Goal: Information Seeking & Learning: Learn about a topic

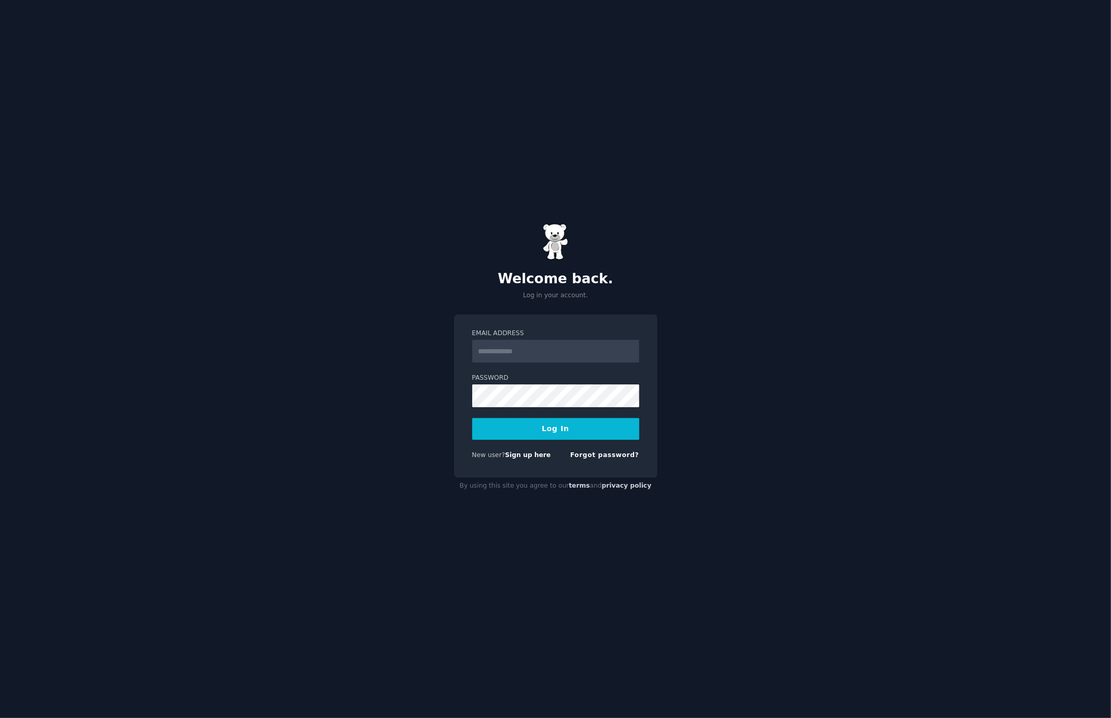
click at [513, 351] on input "Email Address" at bounding box center [555, 351] width 167 height 23
type input "**********"
click at [472, 418] on button "Log In" at bounding box center [555, 429] width 167 height 22
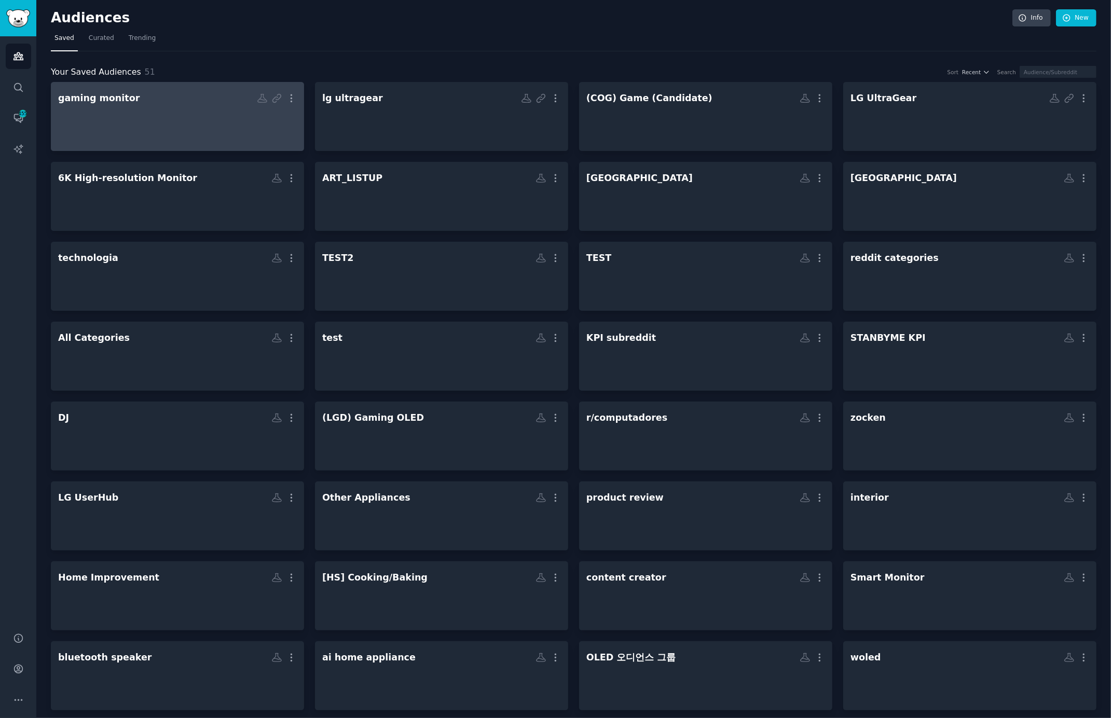
click at [152, 118] on div at bounding box center [177, 125] width 239 height 36
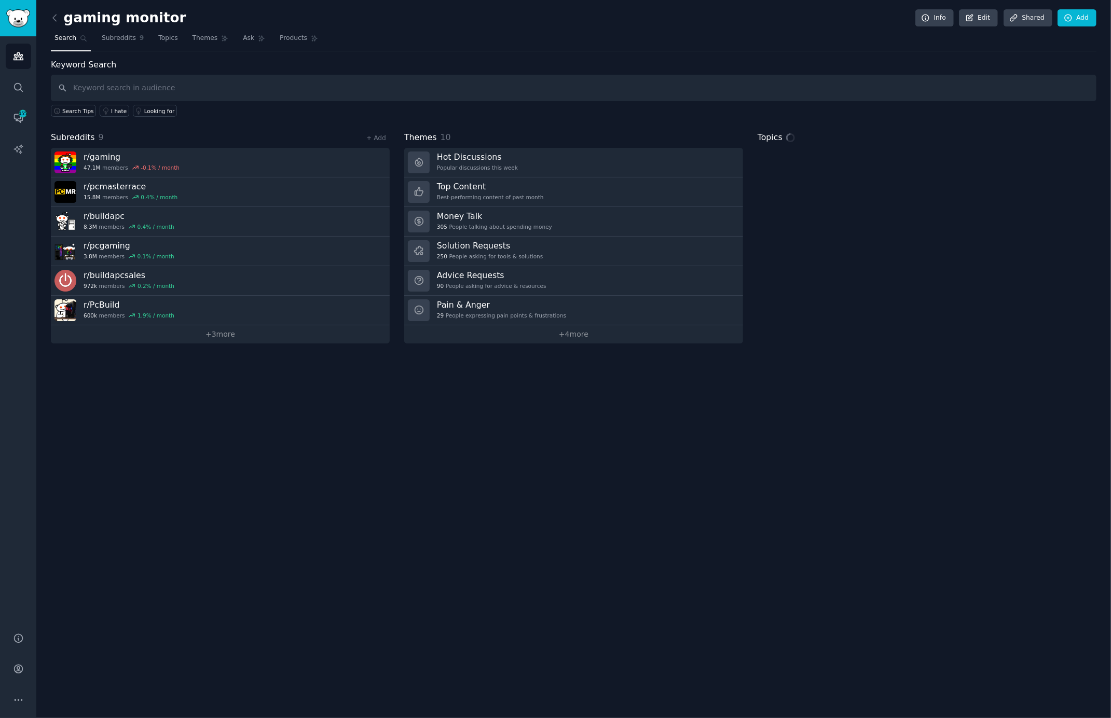
click at [248, 85] on input "text" at bounding box center [573, 88] width 1045 height 26
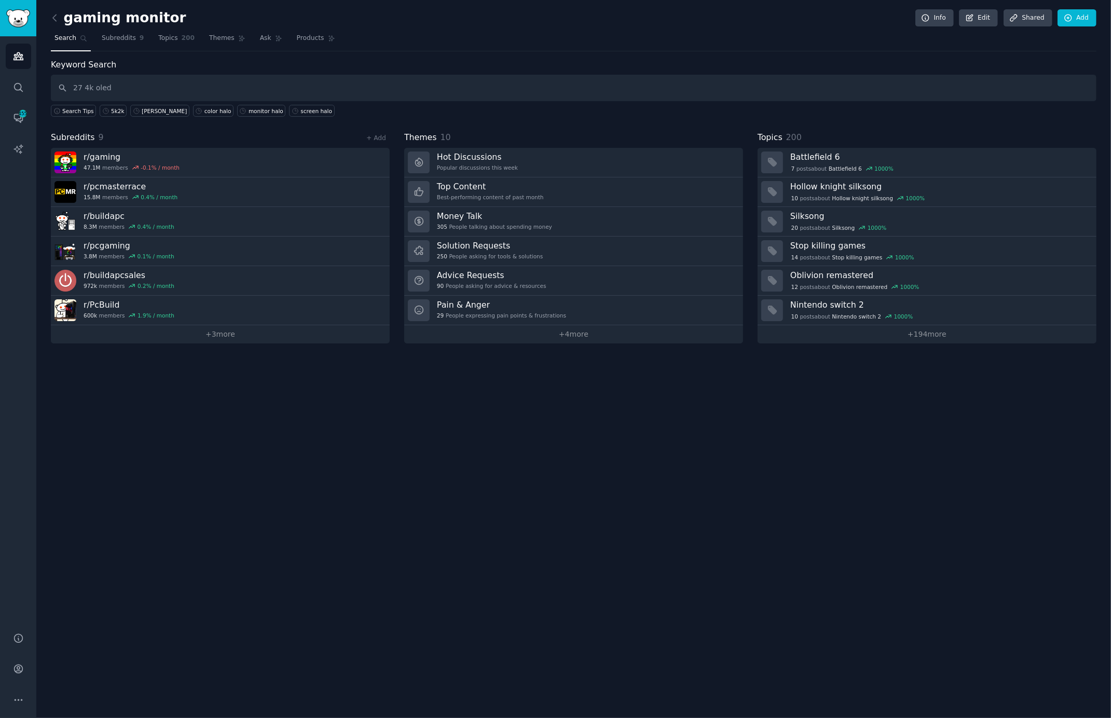
type input "27 4k oled"
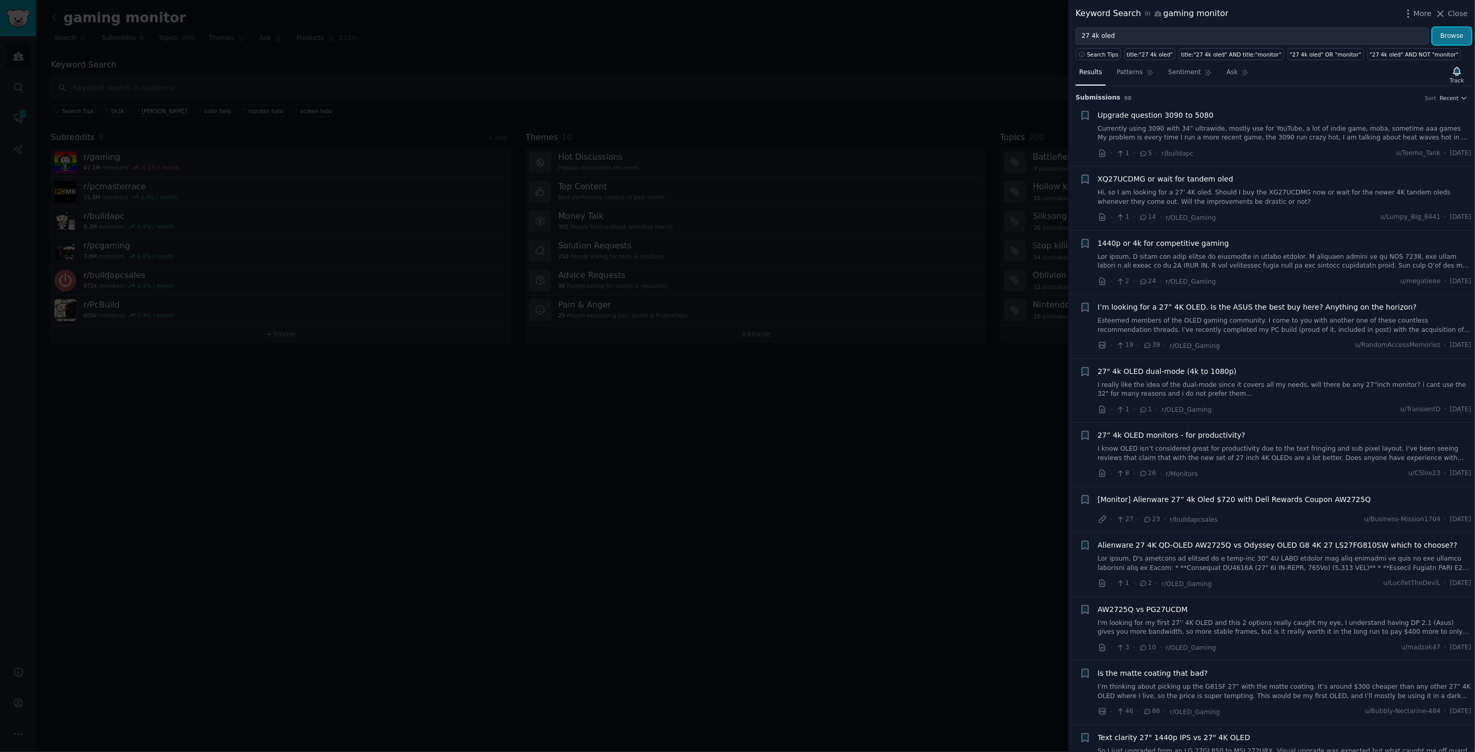
click at [1110, 34] on button "Browse" at bounding box center [1452, 36] width 39 height 18
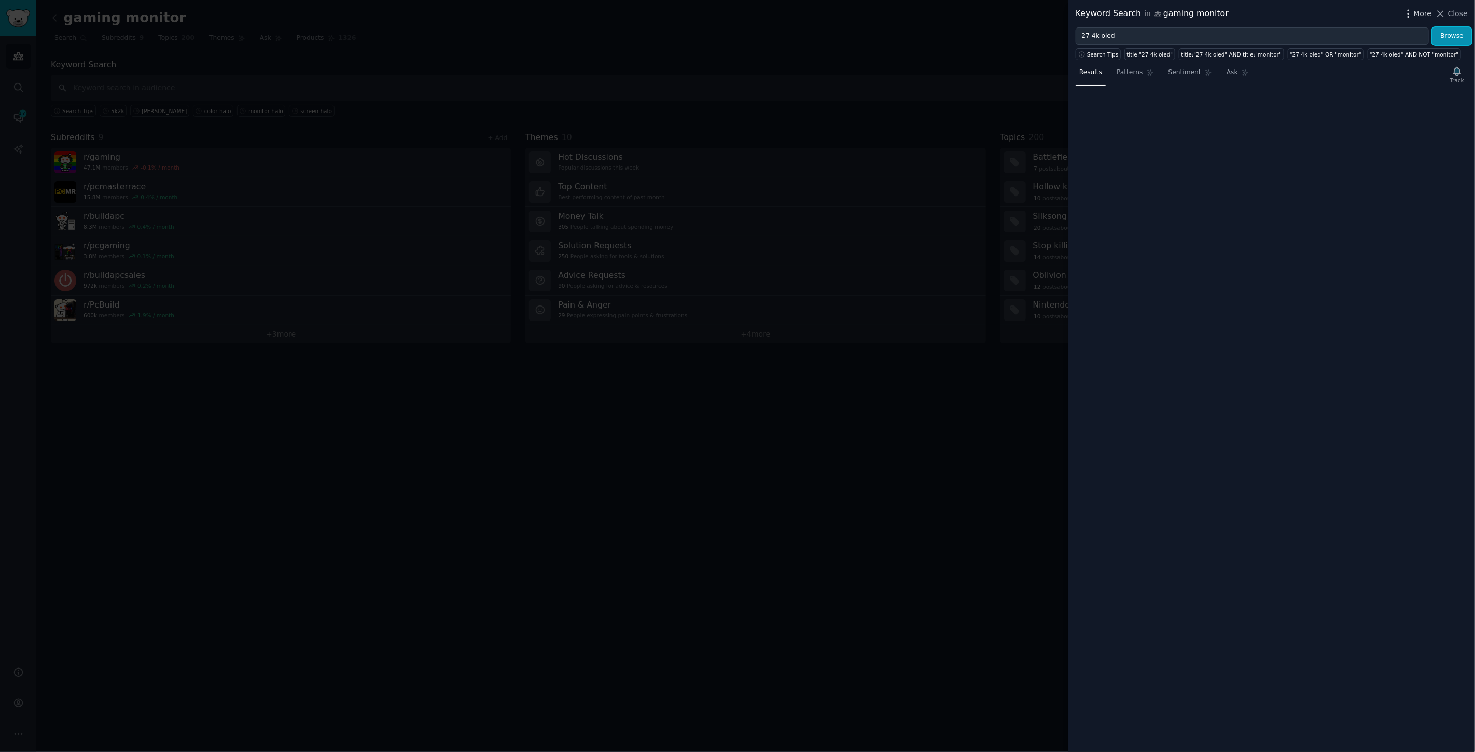
click at [1110, 13] on span "More" at bounding box center [1423, 13] width 18 height 11
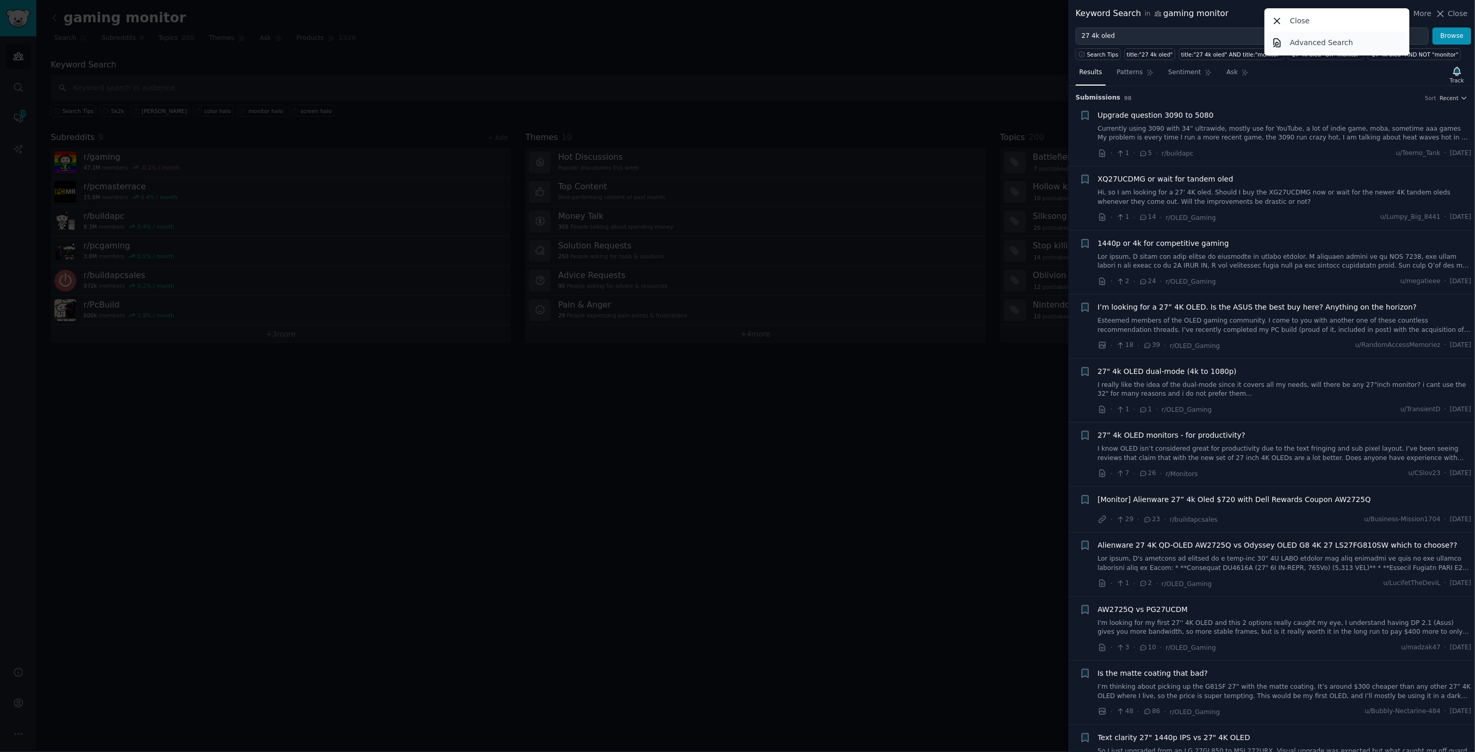
click at [1110, 46] on p "Advanced Search" at bounding box center [1321, 42] width 63 height 11
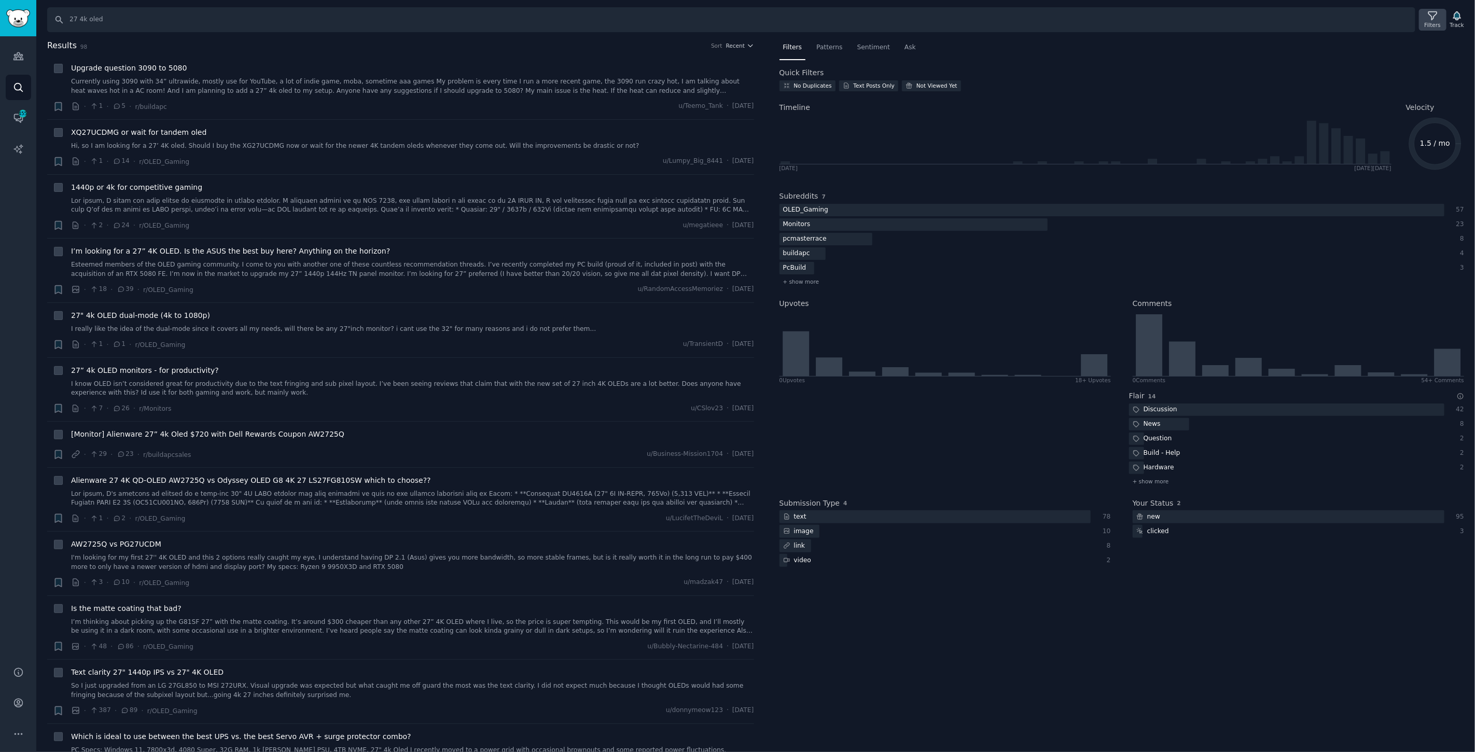
click at [1110, 17] on div "Filters" at bounding box center [1432, 20] width 27 height 22
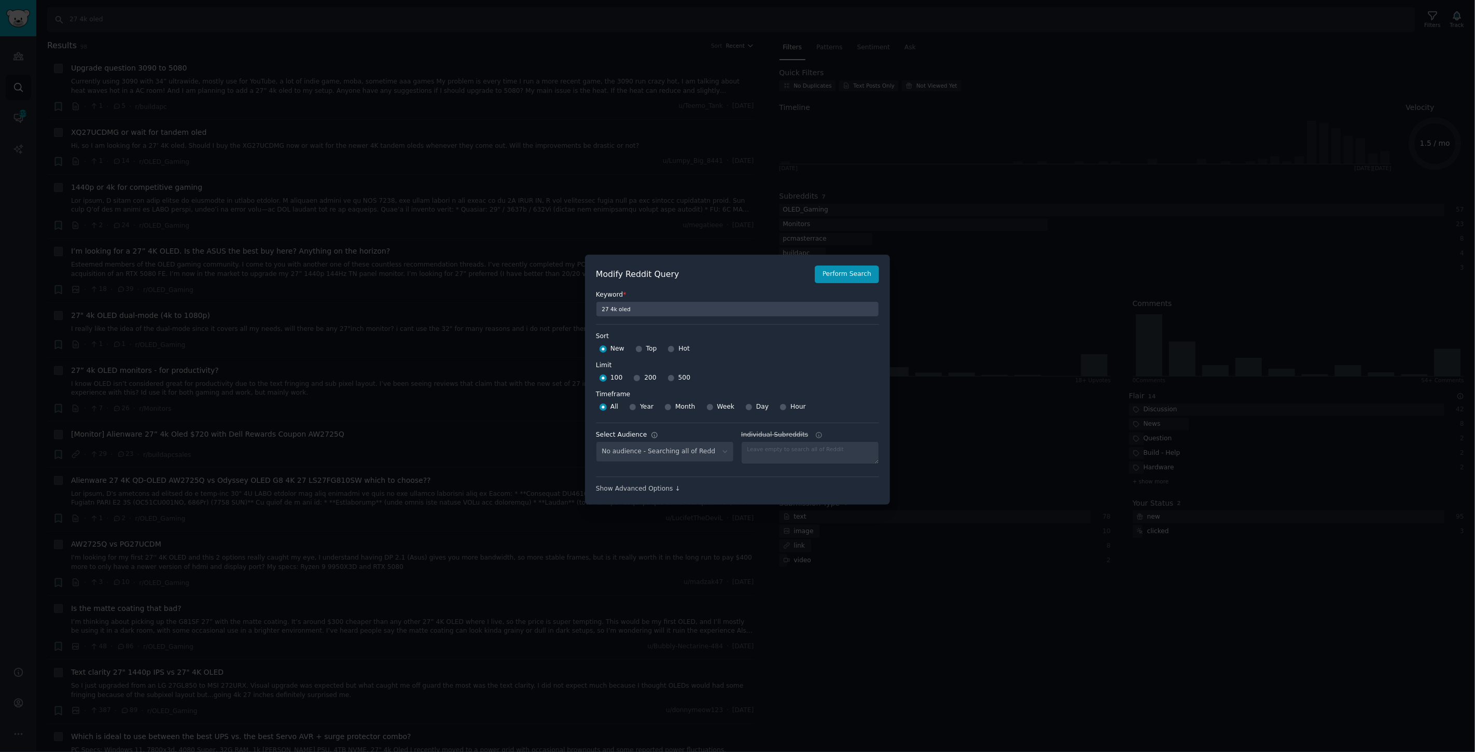
click at [671, 377] on div "500" at bounding box center [679, 378] width 23 height 17
click at [668, 376] on input "500" at bounding box center [671, 378] width 7 height 7
radio input "true"
click at [839, 276] on button "Perform Search" at bounding box center [847, 275] width 64 height 18
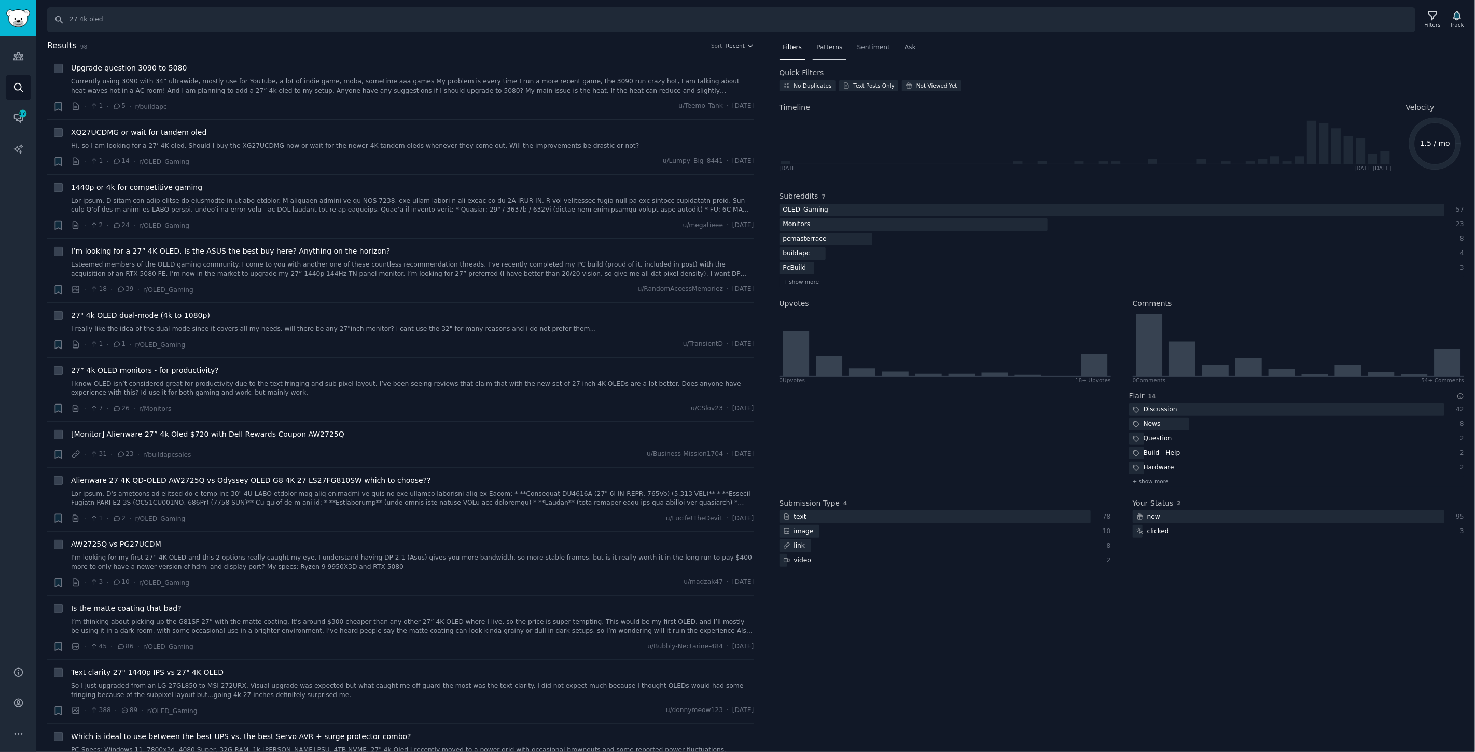
click at [829, 48] on span "Patterns" at bounding box center [830, 47] width 26 height 9
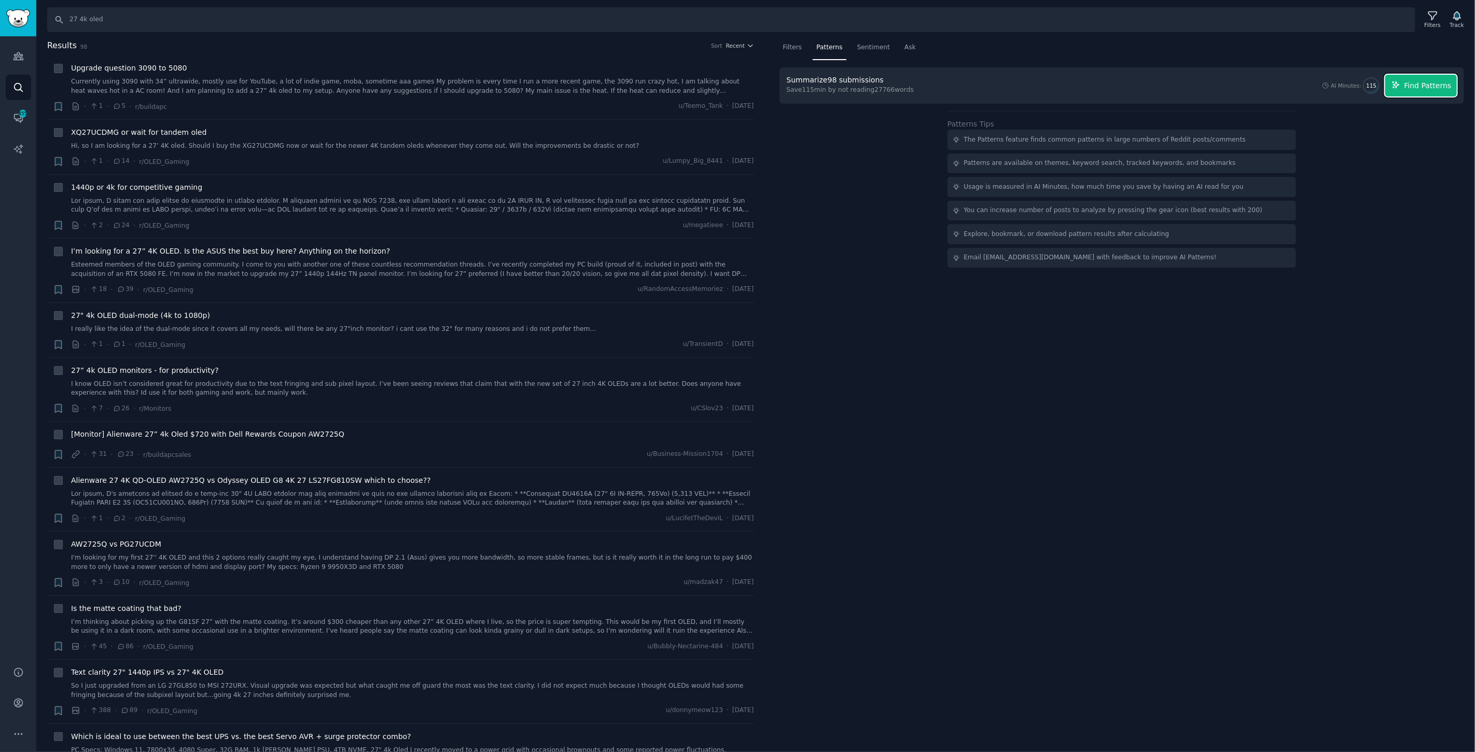
click at [1110, 85] on span "Find Patterns" at bounding box center [1428, 85] width 47 height 11
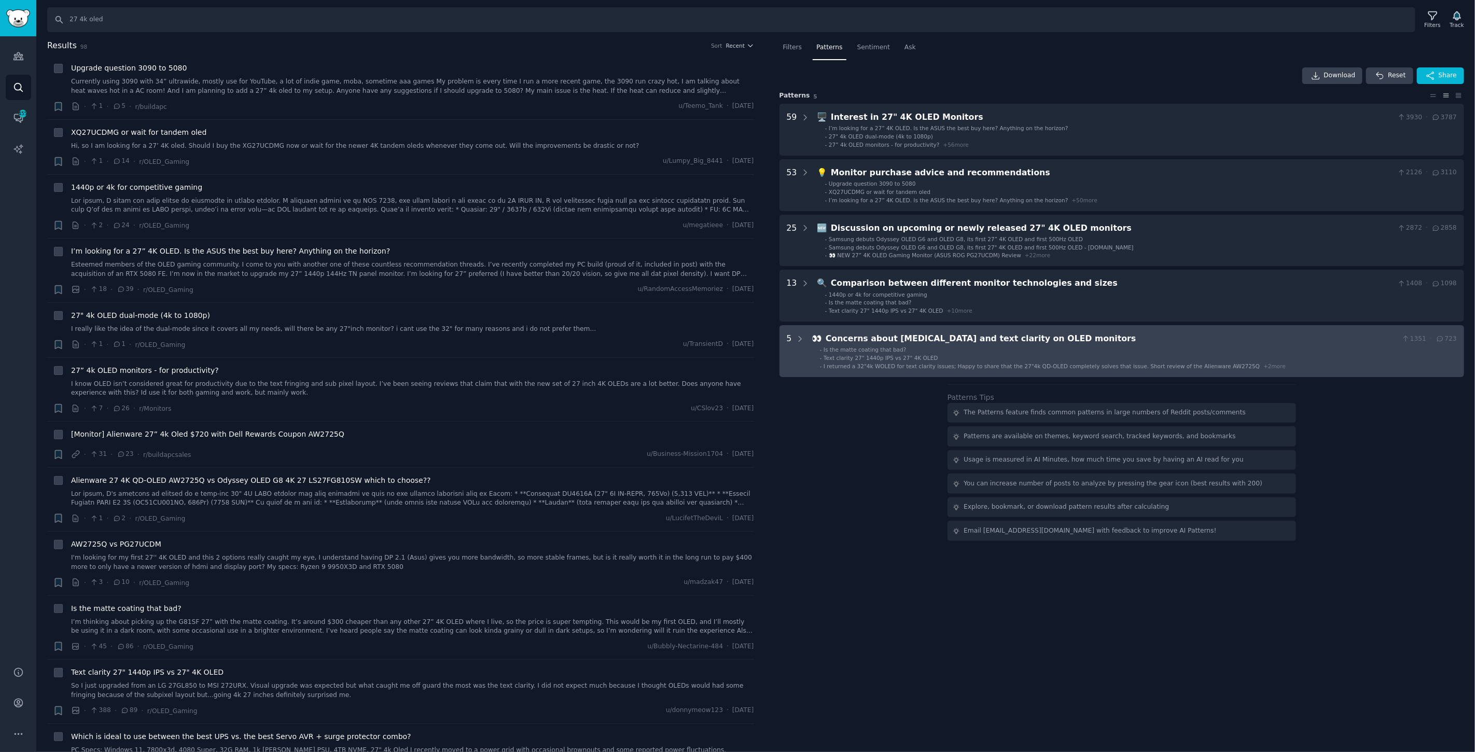
click at [793, 340] on div "5" at bounding box center [796, 351] width 18 height 37
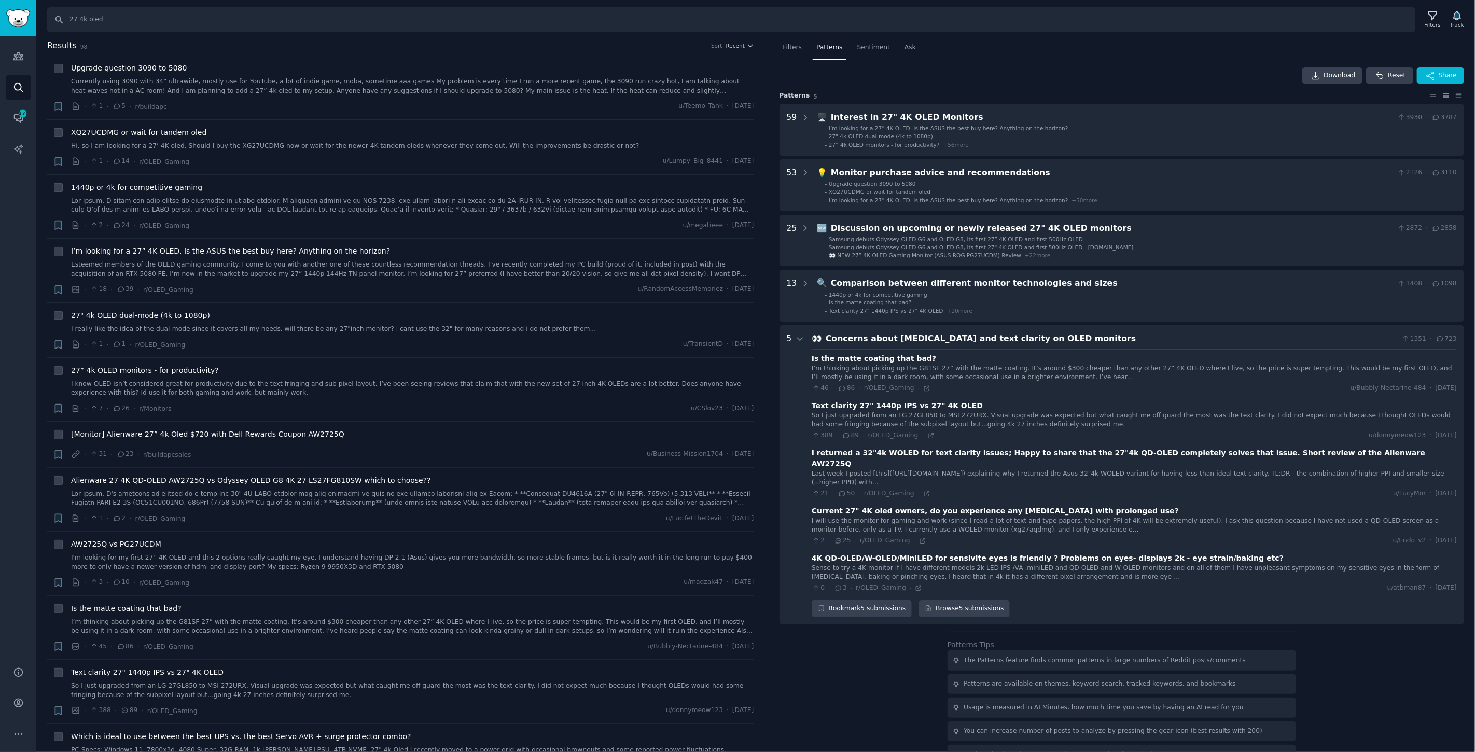
scroll to position [27, 0]
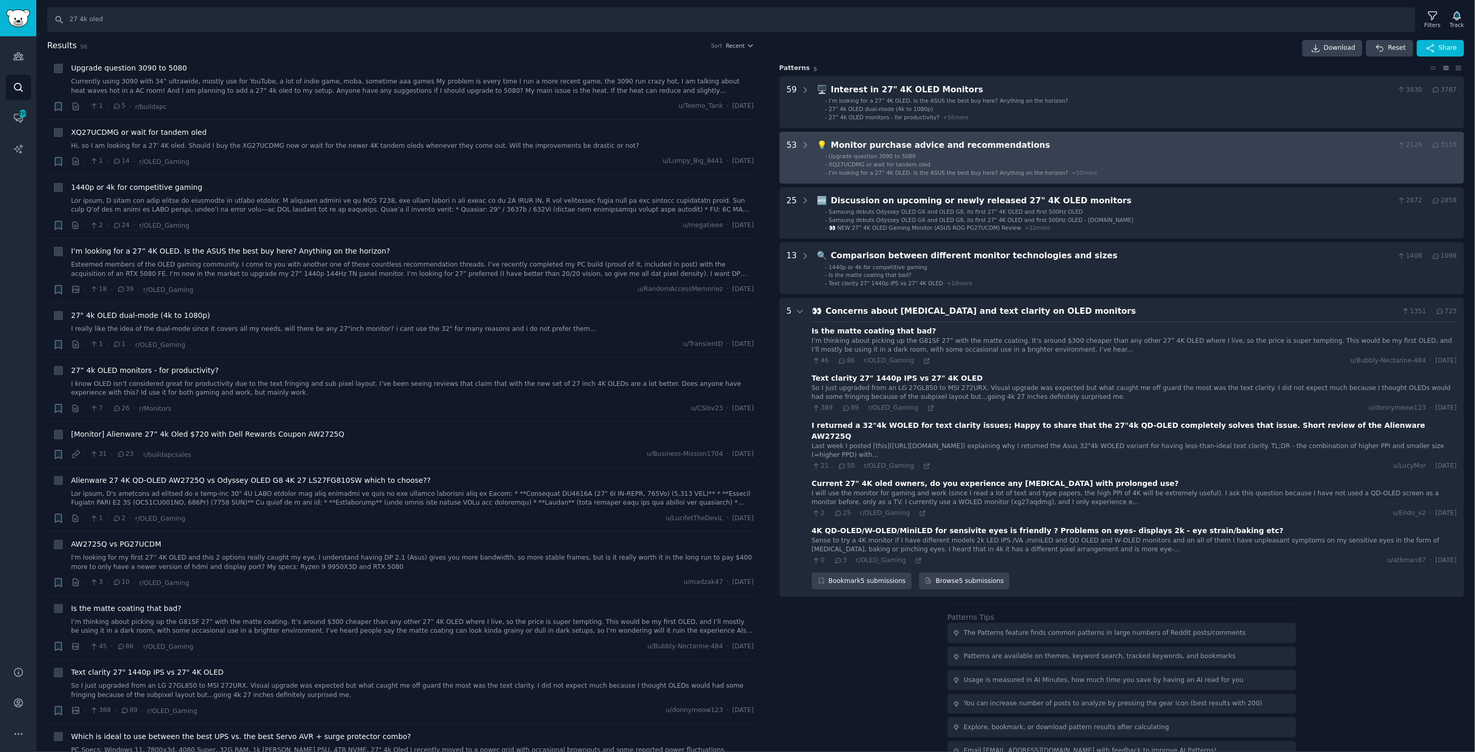
drag, startPoint x: 791, startPoint y: 137, endPoint x: 794, endPoint y: 267, distance: 129.7
click at [791, 137] on recommendations "53 💡 Monitor purchase advice and recommendations 2126 · 3110 - Upgrade question…" at bounding box center [1122, 158] width 685 height 52
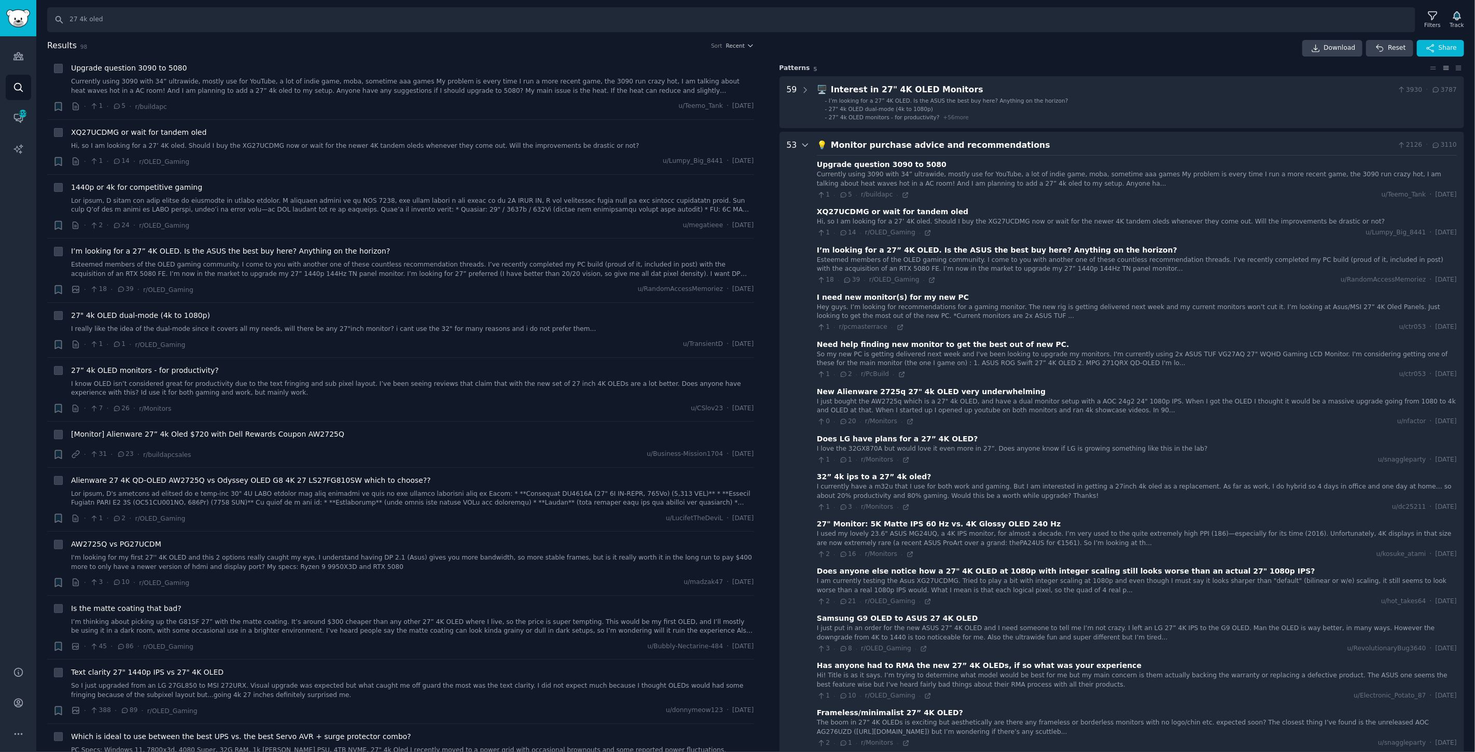
scroll to position [119, 0]
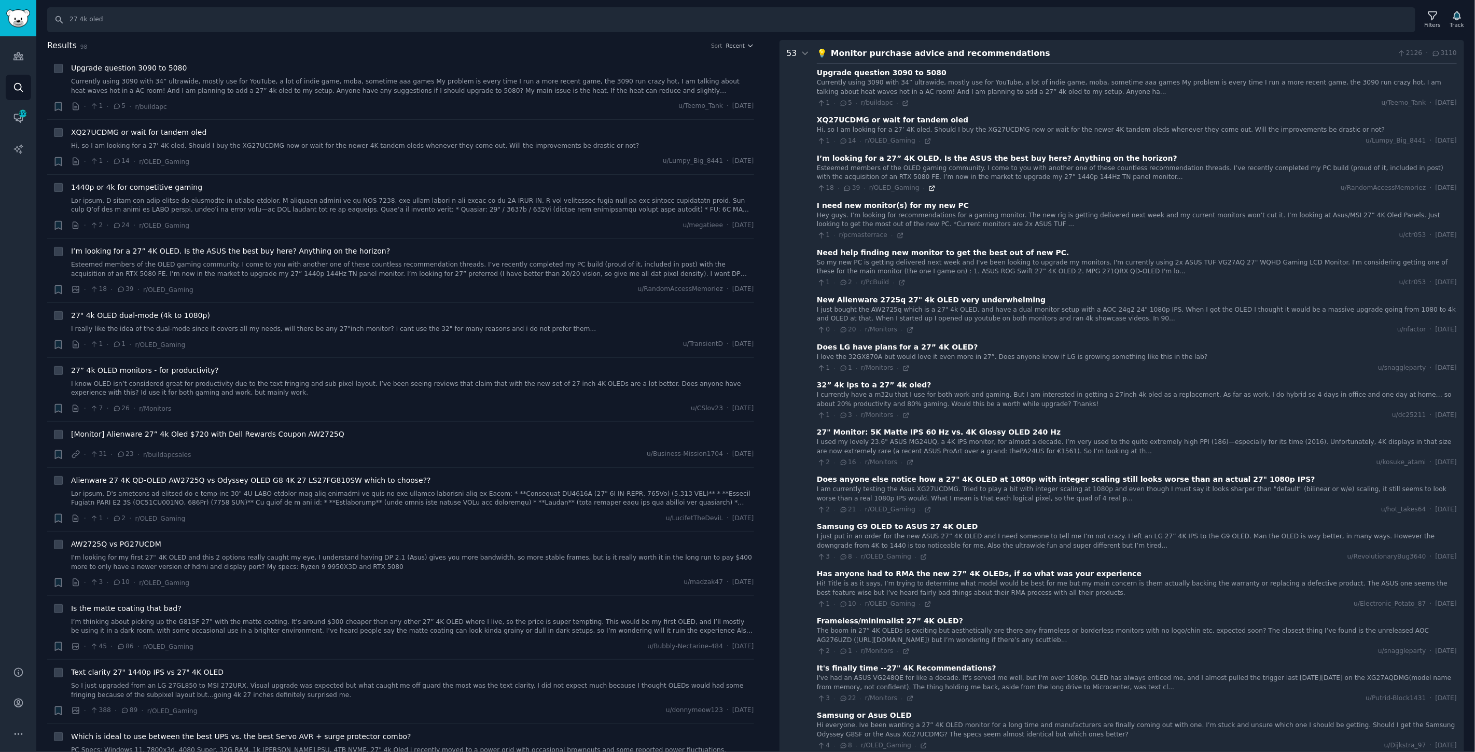
click at [930, 186] on icon at bounding box center [932, 188] width 5 height 5
